Goal: Information Seeking & Learning: Learn about a topic

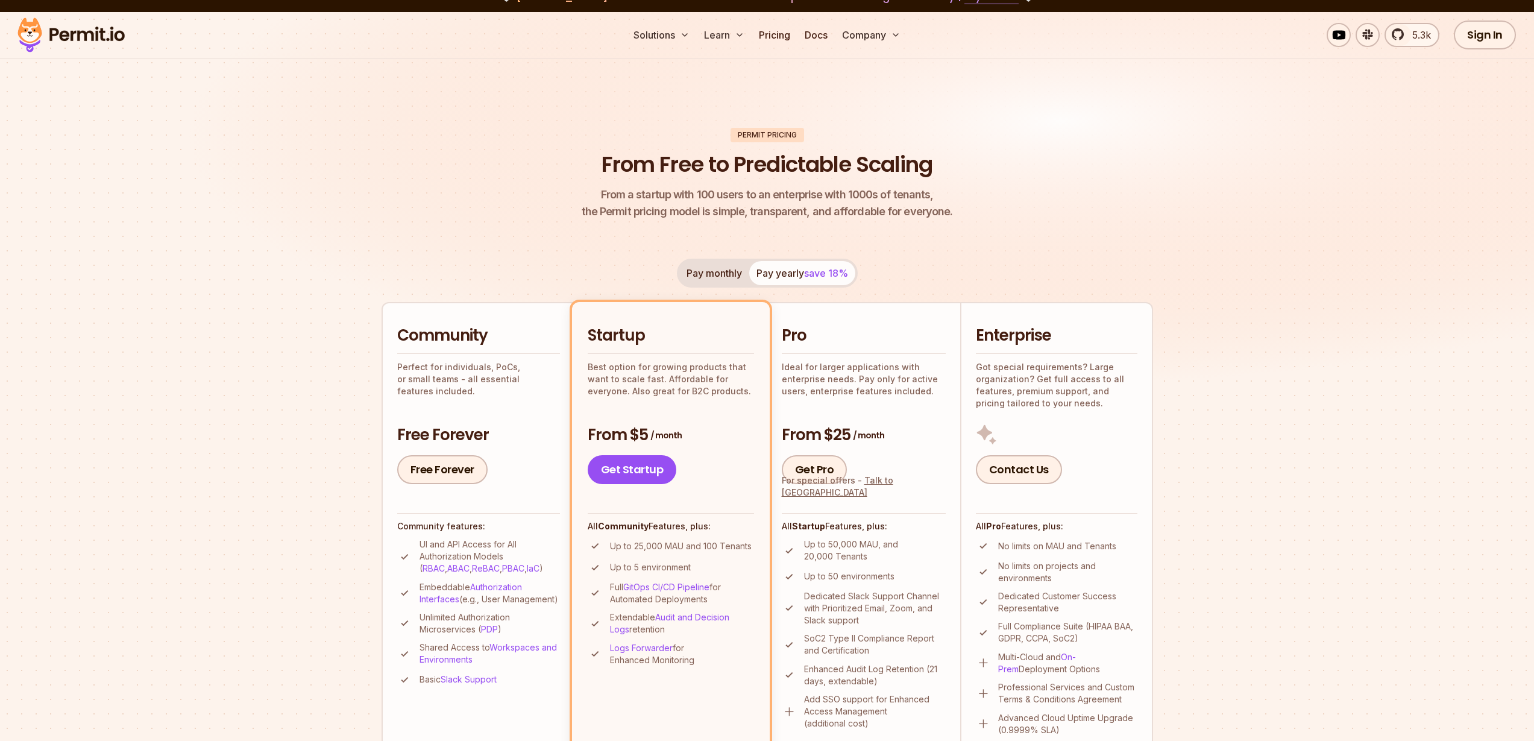
scroll to position [170, 0]
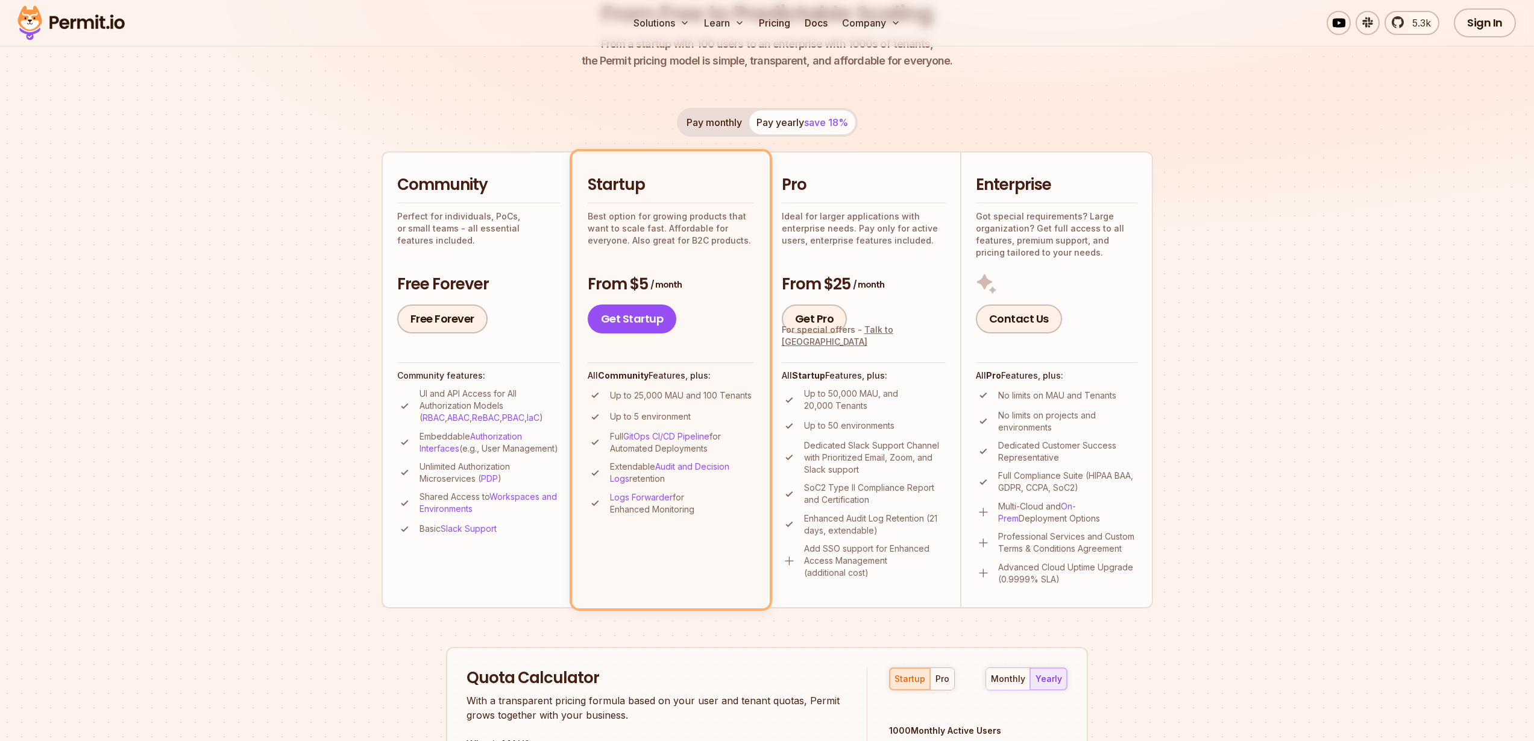
click at [510, 391] on p "UI and API Access for All Authorization Models ( RBAC , ABAC , ReBAC , PBAC , I…" at bounding box center [490, 406] width 140 height 36
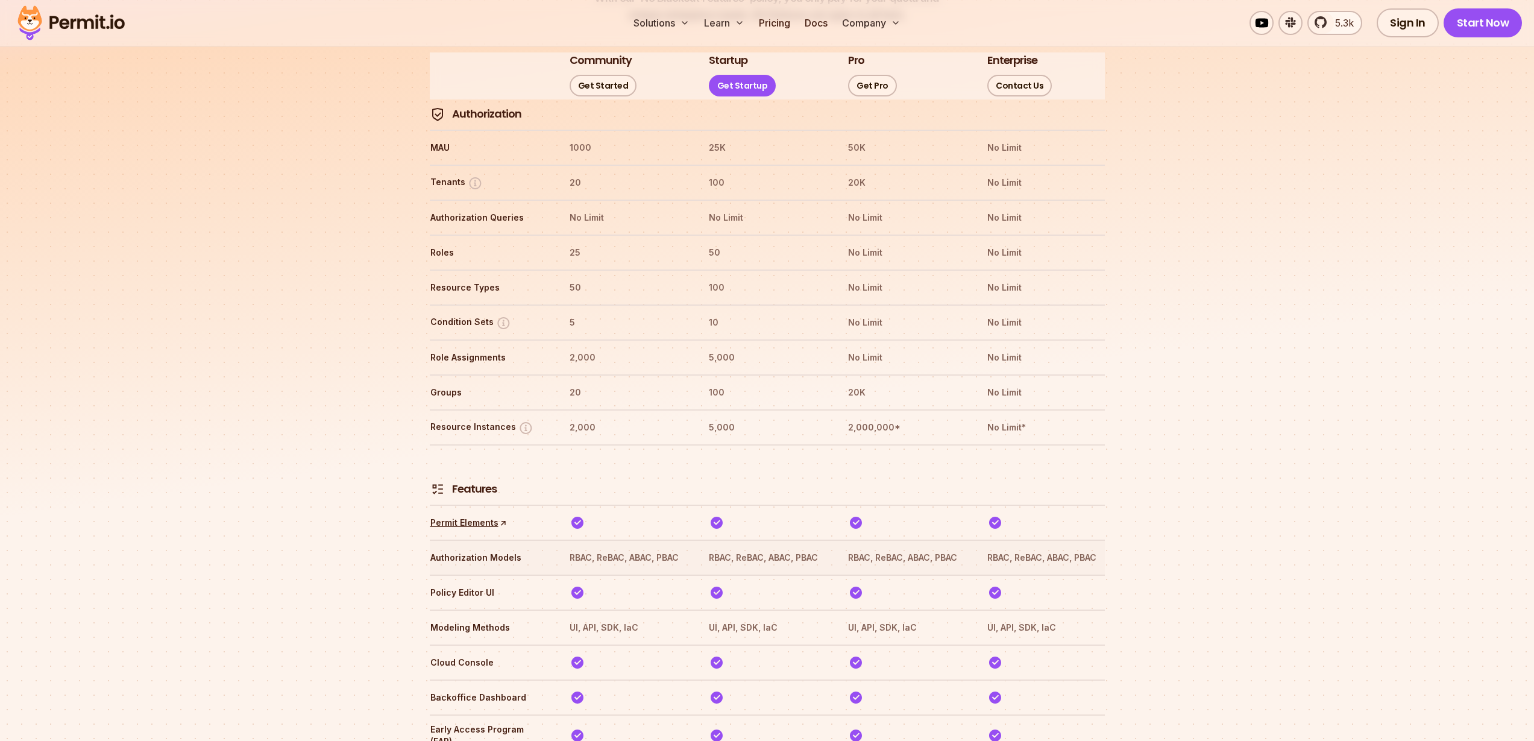
scroll to position [1437, 0]
click at [592, 344] on tr "Role Assignments 2,000 5,000 No Limit No Limit" at bounding box center [767, 361] width 675 height 35
click at [578, 352] on th "2,000" at bounding box center [628, 361] width 118 height 19
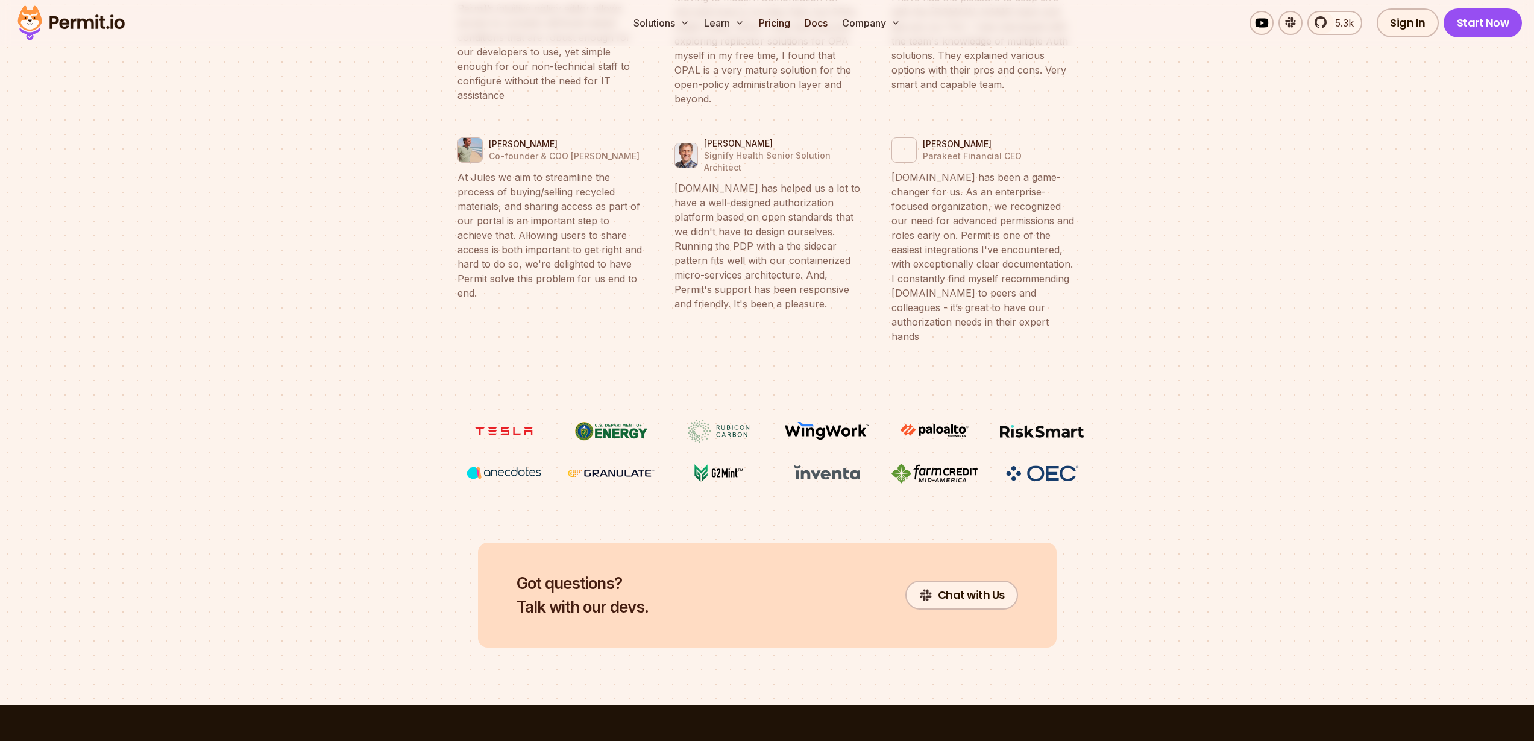
scroll to position [4884, 0]
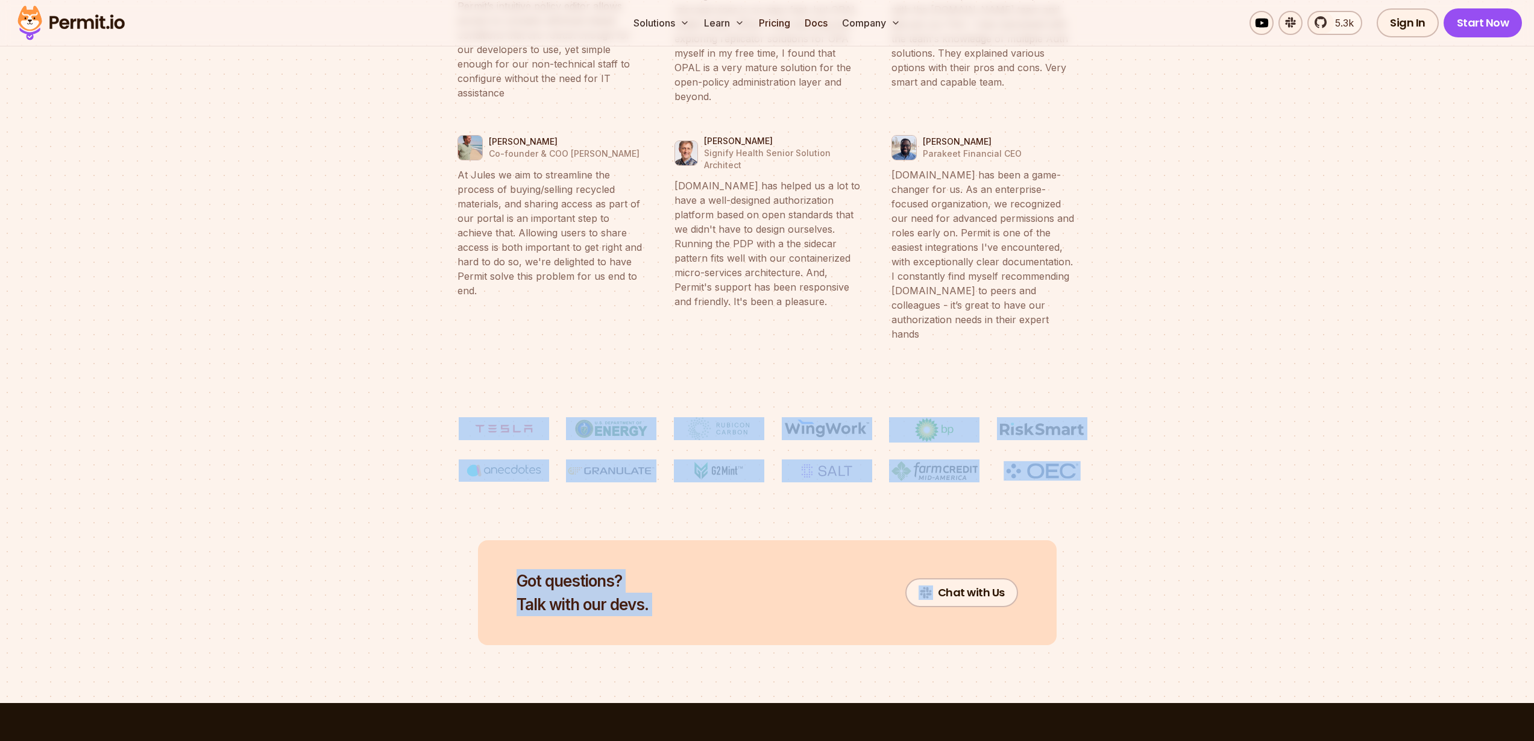
drag, startPoint x: 1164, startPoint y: 407, endPoint x: 518, endPoint y: 342, distance: 649.5
click at [893, 459] on img at bounding box center [934, 470] width 90 height 23
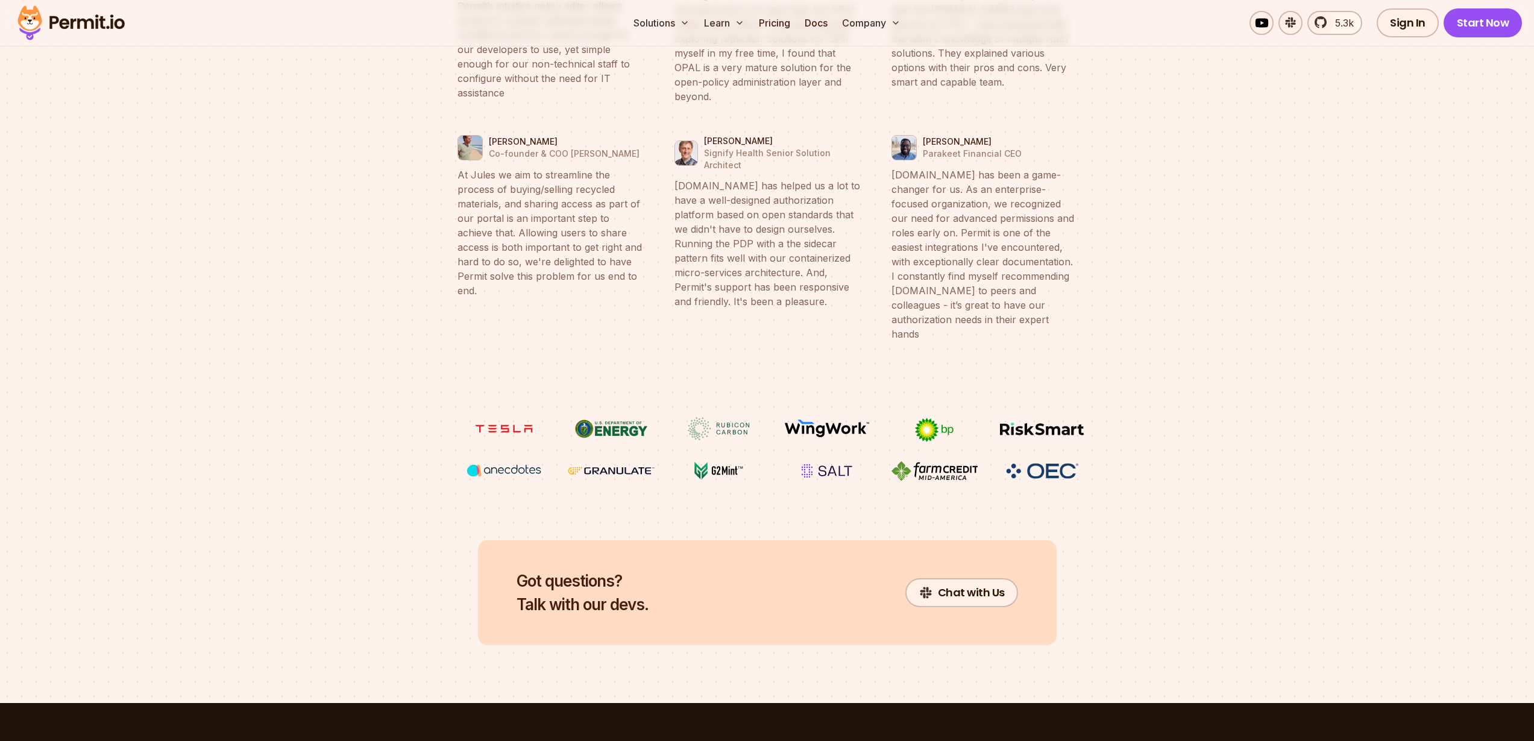
click at [750, 432] on div "Tal Saiag Granulate Founder & CTO At Granulate we optimize our customers’ most …" at bounding box center [767, 208] width 694 height 989
drag, startPoint x: 431, startPoint y: 389, endPoint x: 785, endPoint y: 405, distance: 354.2
click at [773, 405] on div "Tal Saiag Granulate Founder & CTO At Granulate we optimize our customers’ most …" at bounding box center [767, 208] width 694 height 989
click at [786, 459] on img at bounding box center [827, 470] width 90 height 23
click at [713, 417] on img at bounding box center [719, 428] width 90 height 23
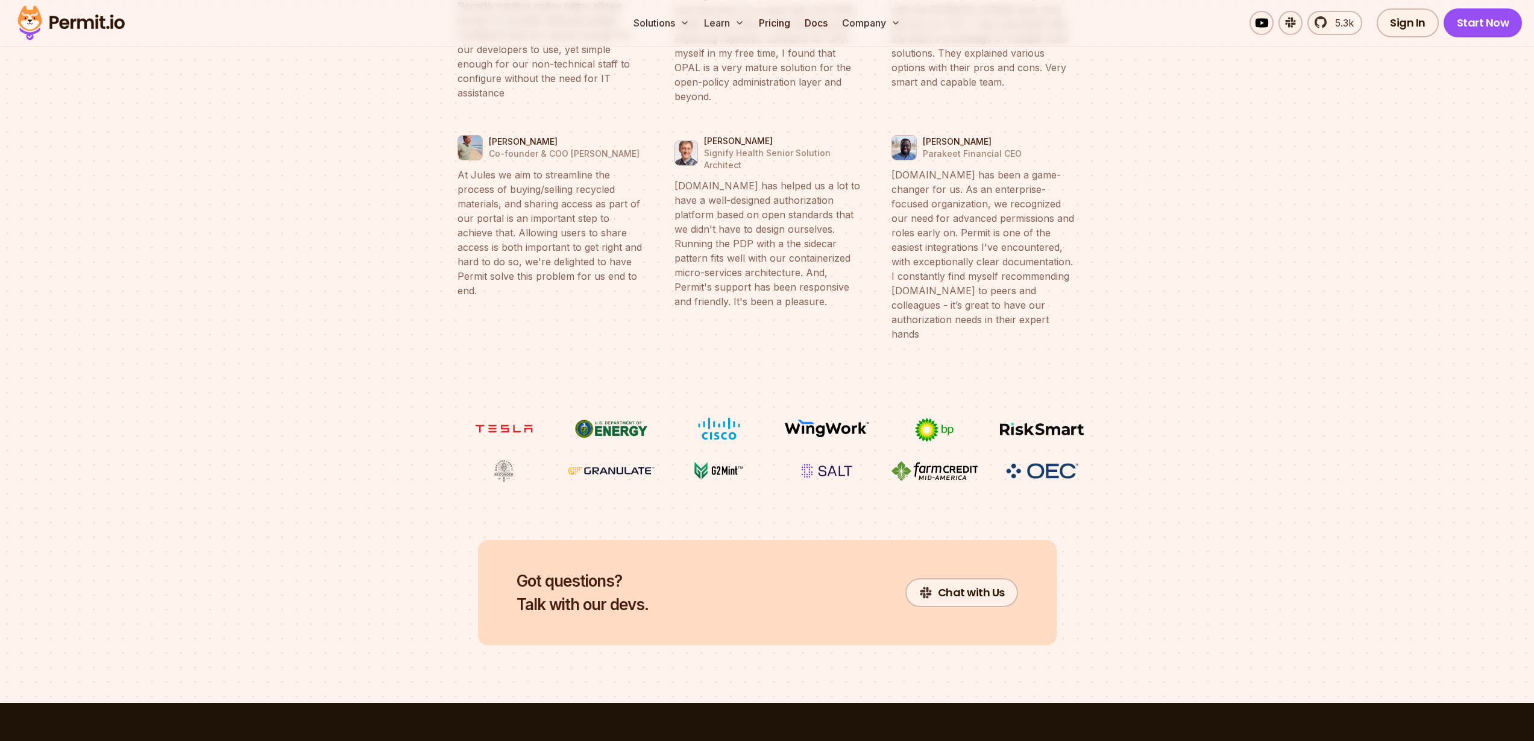
click at [994, 417] on ul at bounding box center [767, 449] width 617 height 65
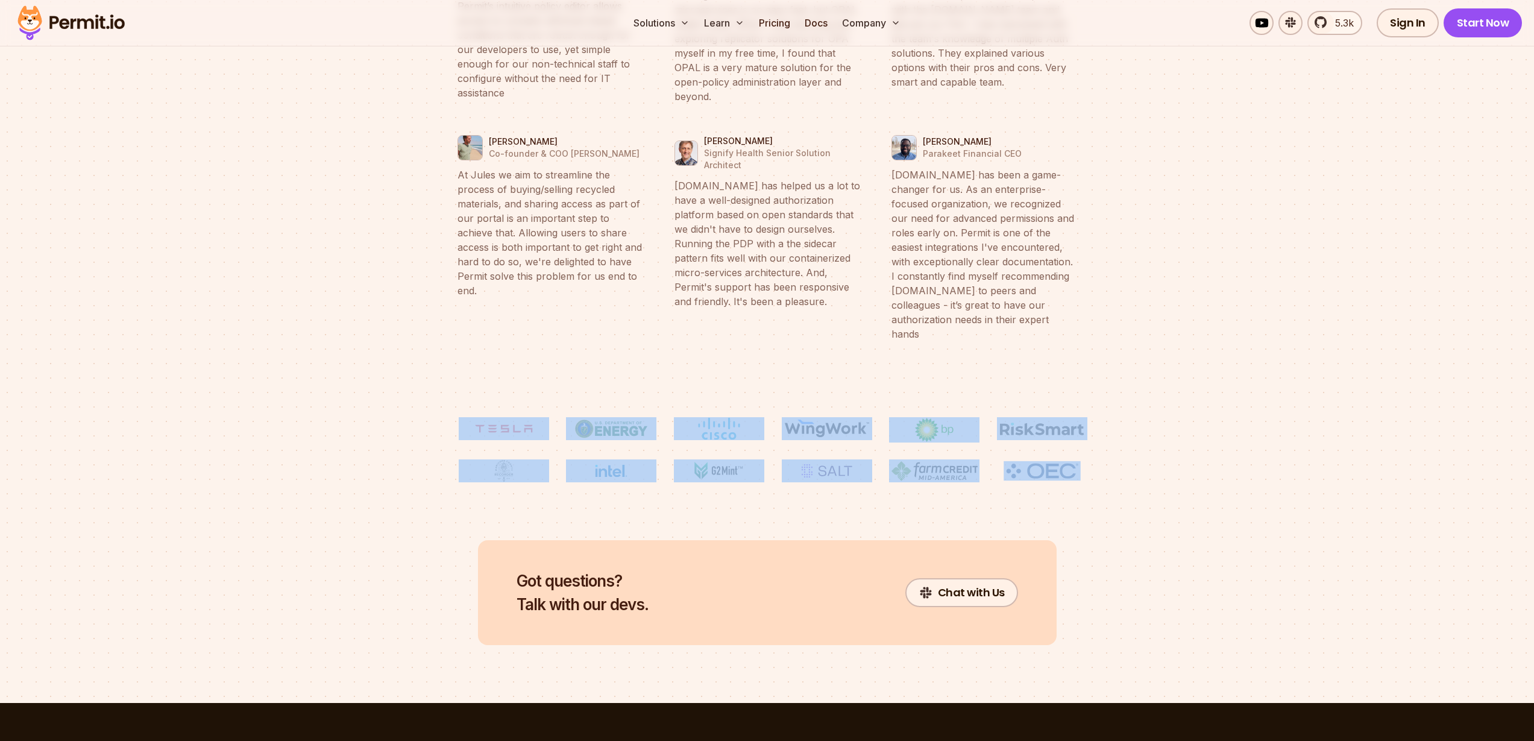
drag, startPoint x: 1156, startPoint y: 393, endPoint x: 468, endPoint y: 359, distance: 688.1
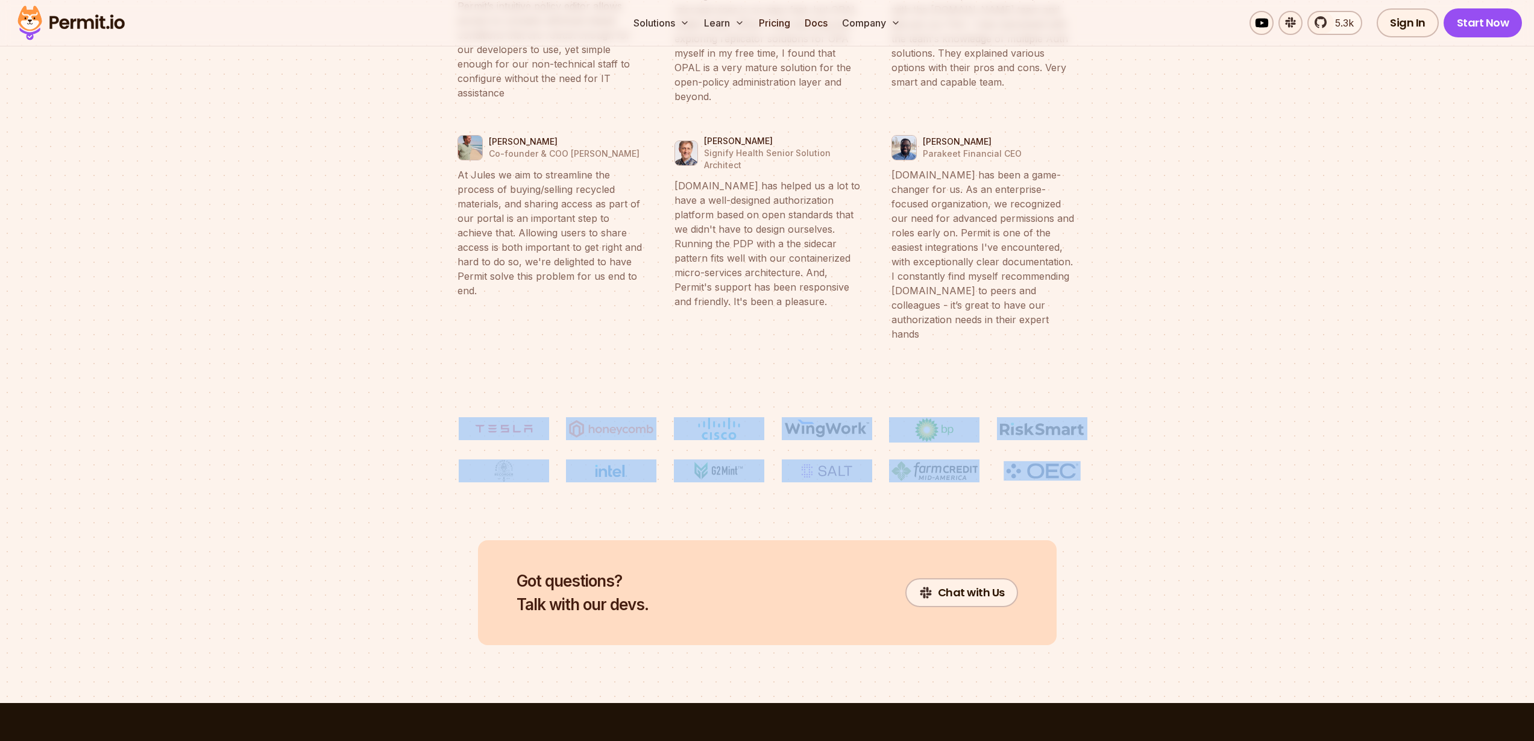
drag, startPoint x: 1097, startPoint y: 397, endPoint x: 423, endPoint y: 327, distance: 677.6
click at [423, 327] on div "Tal Saiag Granulate Founder & CTO At Granulate we optimize our customers’ most …" at bounding box center [767, 208] width 694 height 989
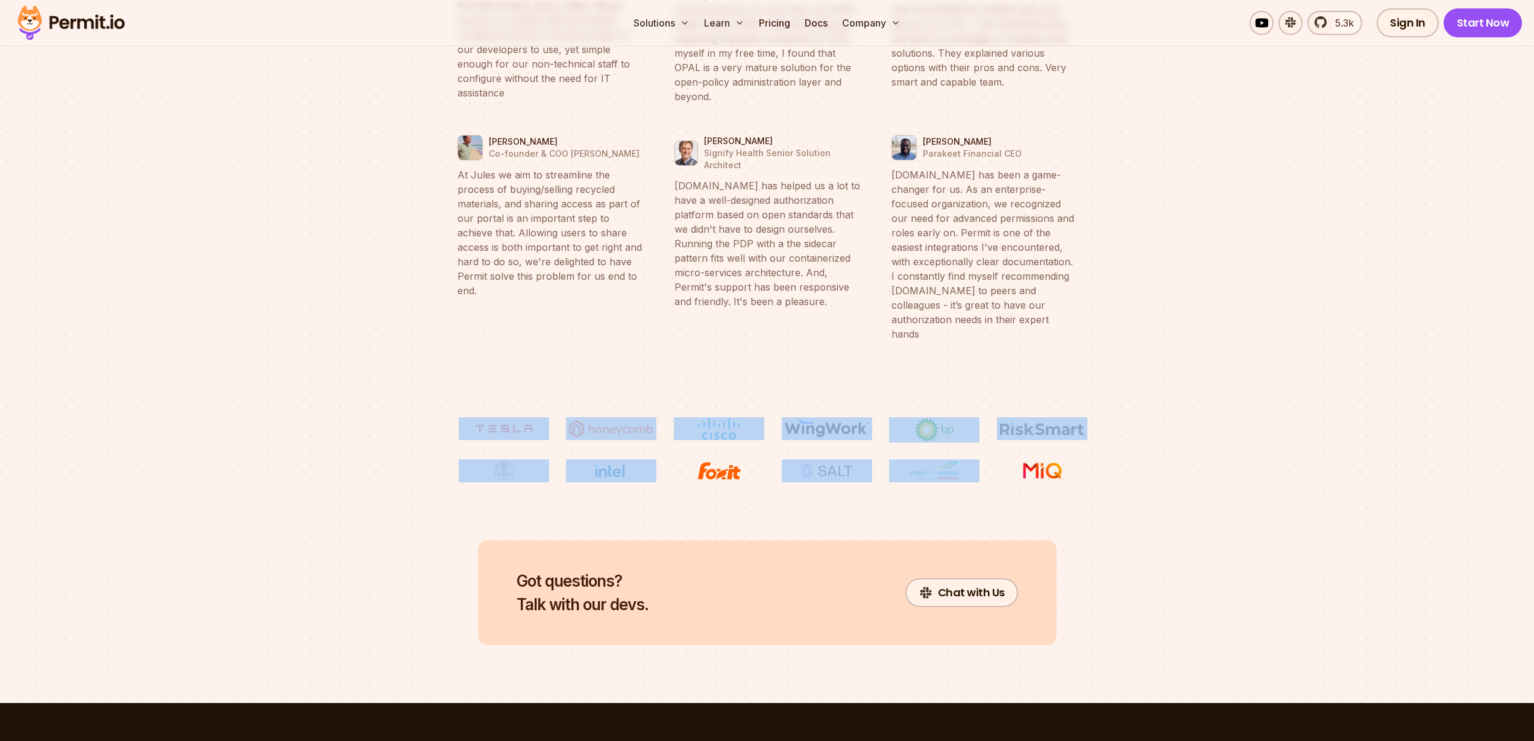
drag, startPoint x: 1097, startPoint y: 411, endPoint x: 479, endPoint y: 349, distance: 621.0
click at [479, 349] on div "Tal Saiag Granulate Founder & CTO At Granulate we optimize our customers’ most …" at bounding box center [767, 208] width 694 height 989
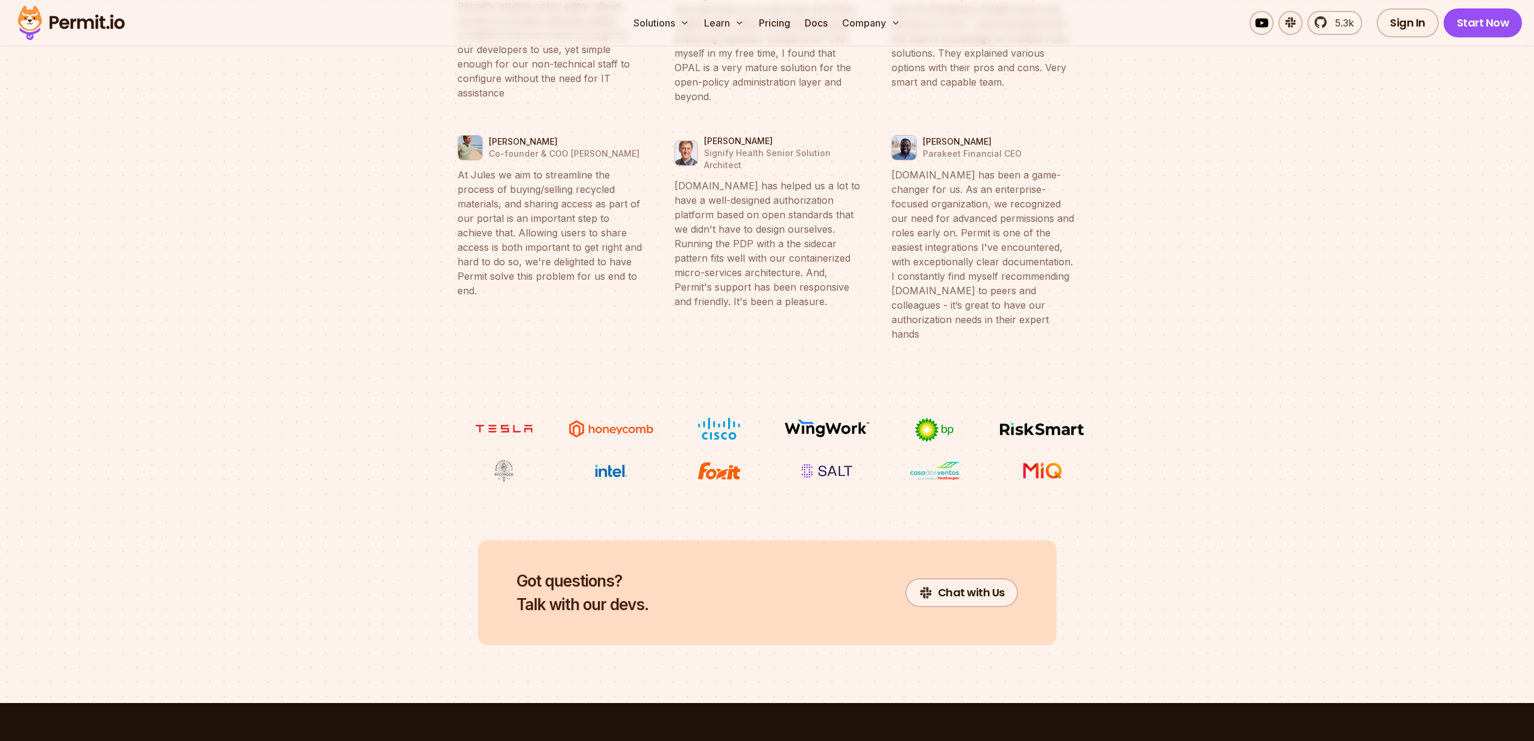
drag, startPoint x: 1115, startPoint y: 450, endPoint x: 1098, endPoint y: 444, distance: 17.2
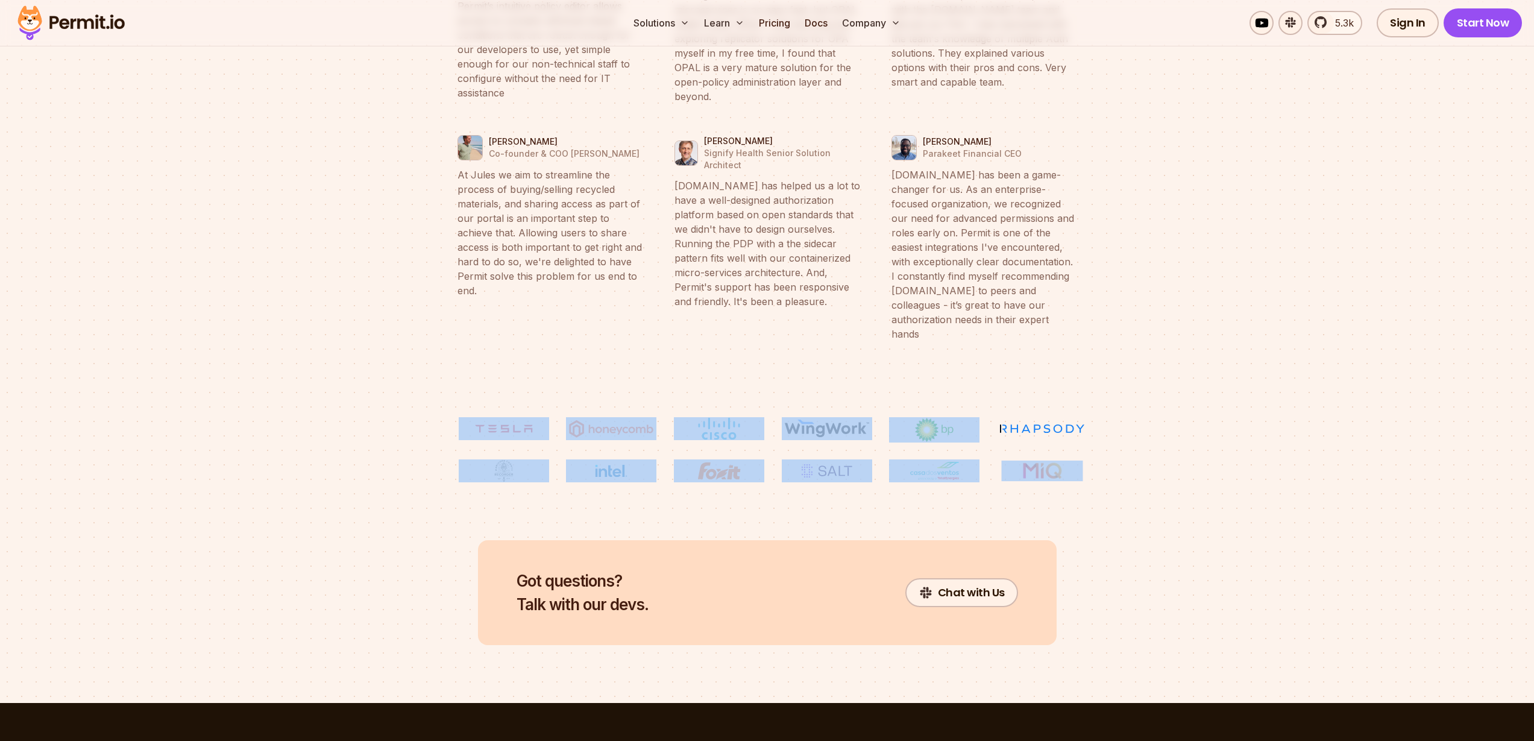
drag, startPoint x: 1098, startPoint y: 415, endPoint x: 474, endPoint y: 361, distance: 625.8
click at [474, 361] on div "Tal Saiag Granulate Founder & CTO At Granulate we optimize our customers’ most …" at bounding box center [767, 208] width 694 height 989
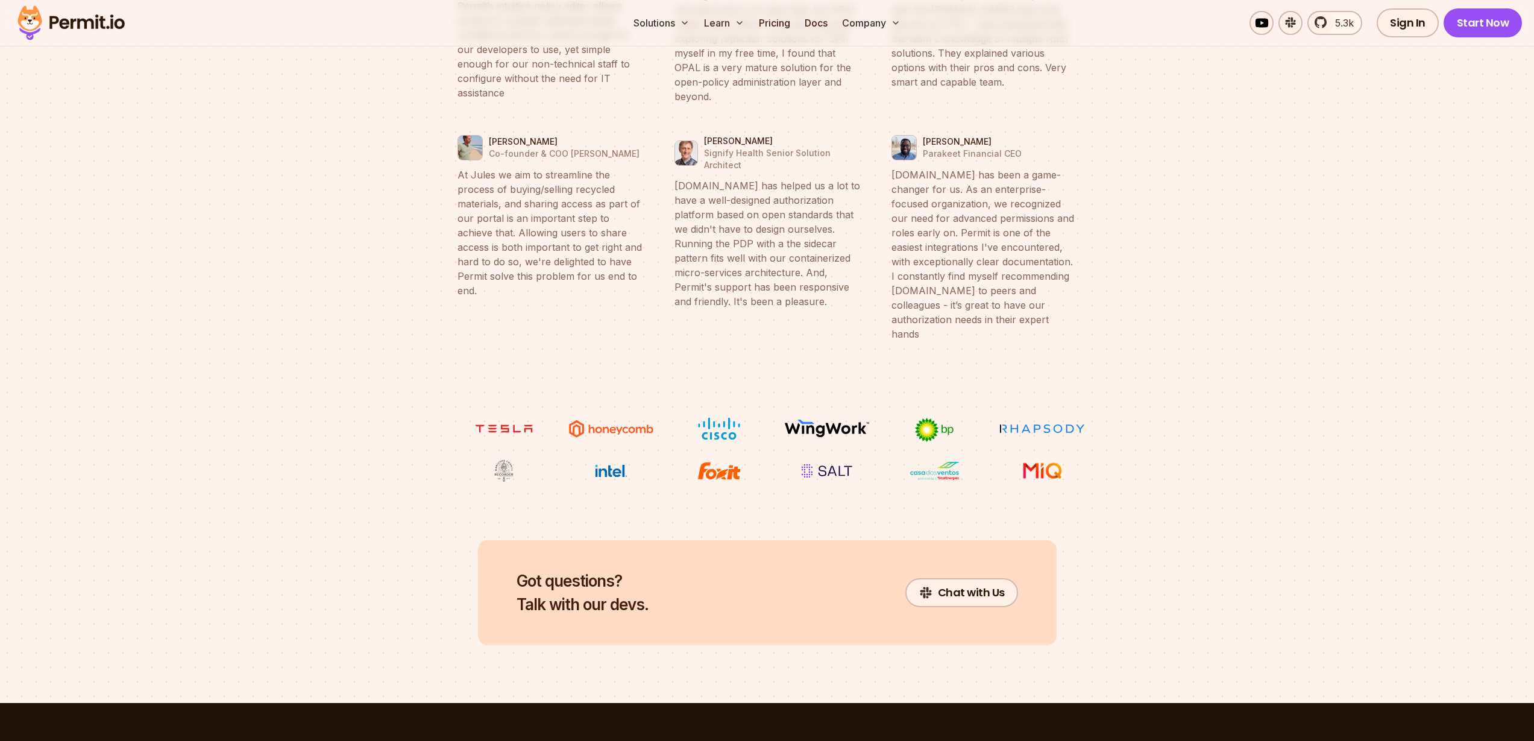
click at [1098, 406] on div "Tal Saiag Granulate Founder & CTO At Granulate we optimize our customers’ most …" at bounding box center [767, 208] width 694 height 989
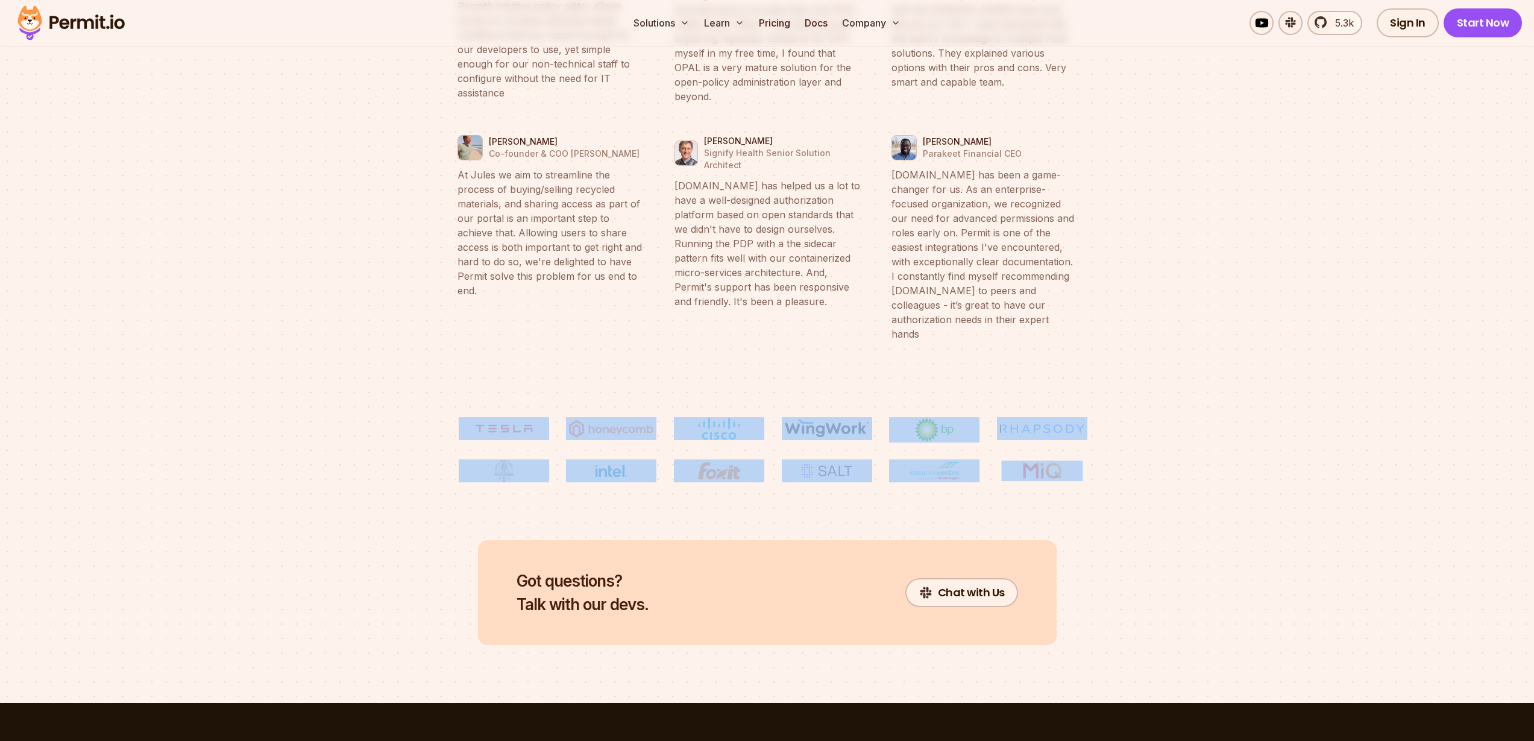
drag, startPoint x: 1098, startPoint y: 406, endPoint x: 514, endPoint y: 338, distance: 588.1
click at [541, 333] on div "Tal Saiag Granulate Founder & CTO At Granulate we optimize our customers’ most …" at bounding box center [767, 208] width 694 height 989
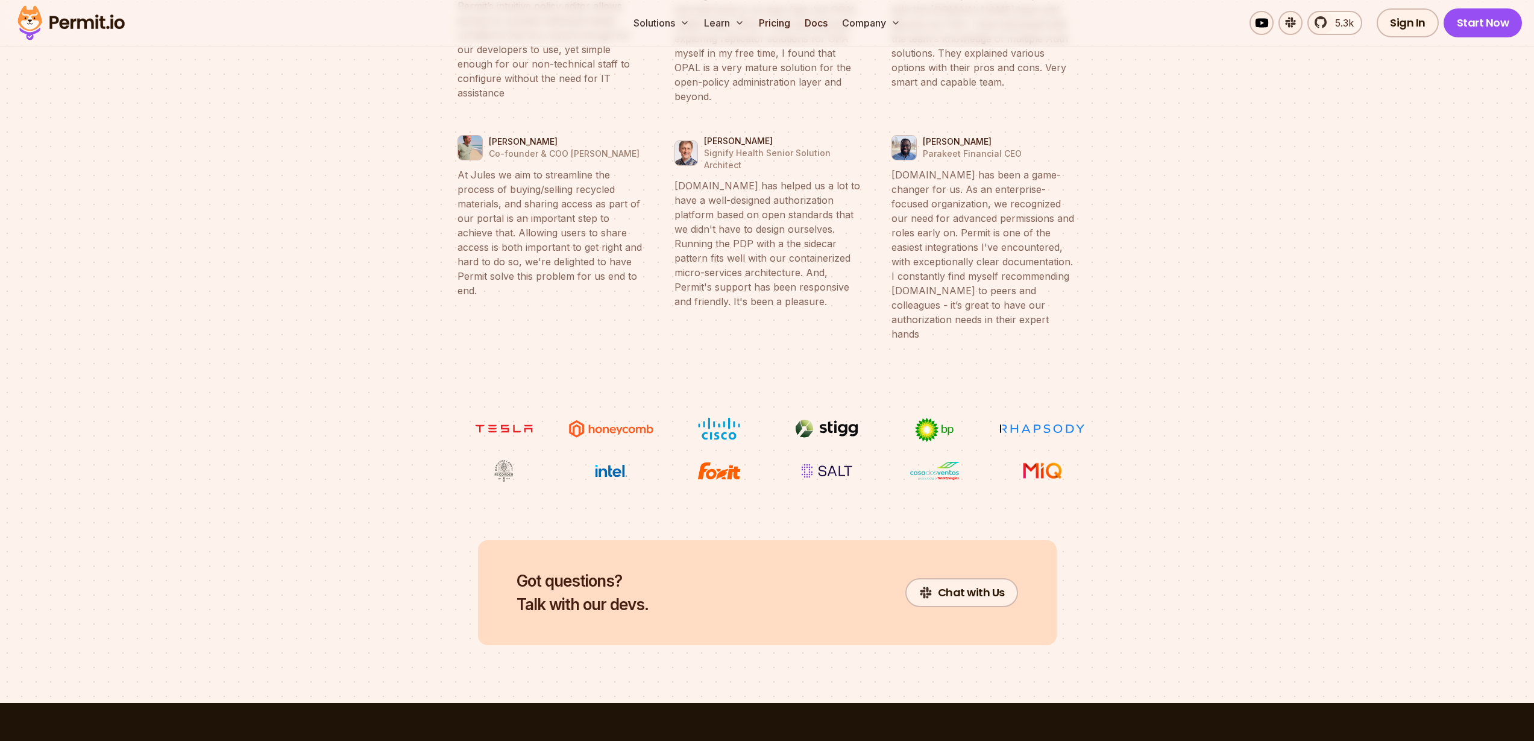
click at [480, 340] on div "Tal Saiag Granulate Founder & CTO At Granulate we optimize our customers’ most …" at bounding box center [767, 208] width 694 height 989
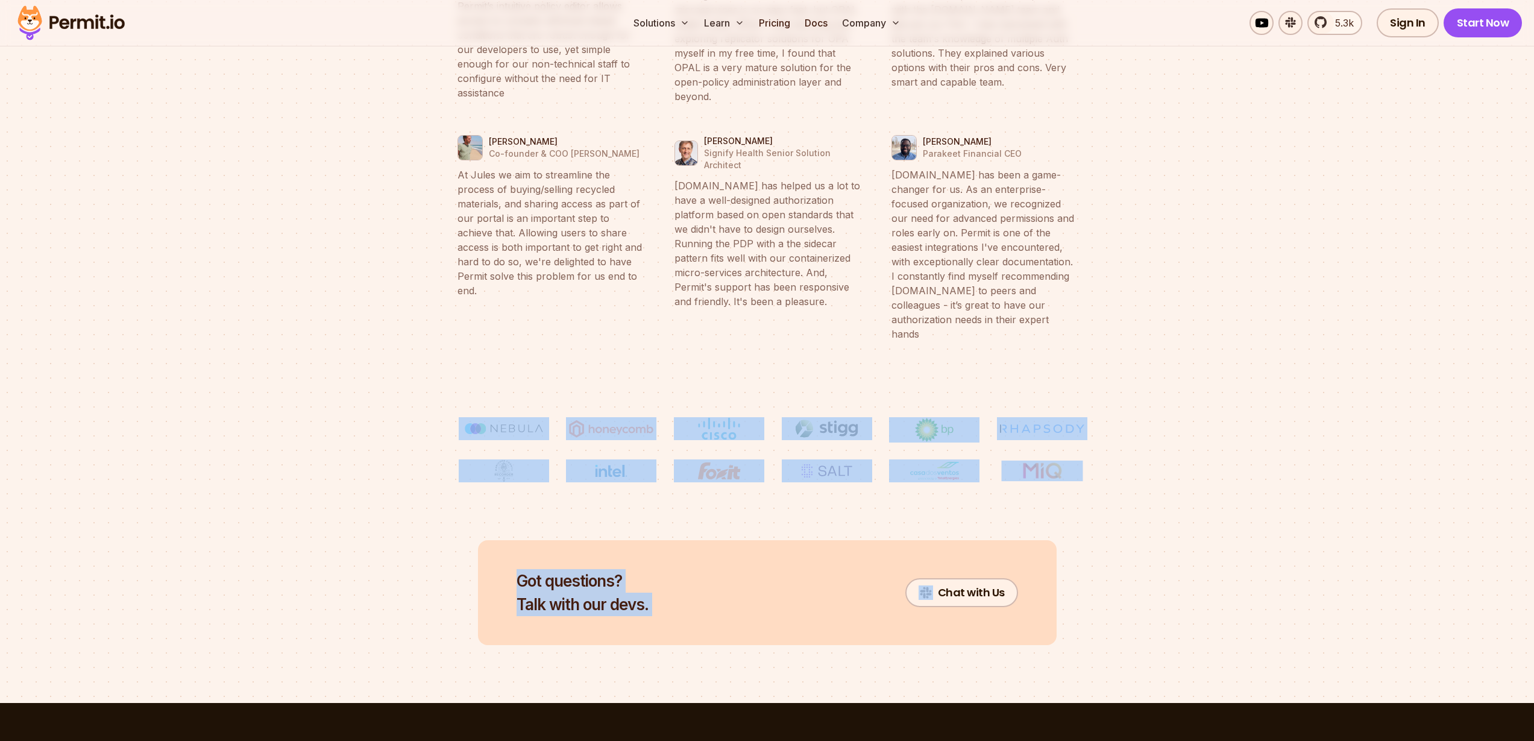
drag, startPoint x: 494, startPoint y: 355, endPoint x: 1476, endPoint y: 425, distance: 983.9
